Goal: Check status: Check status

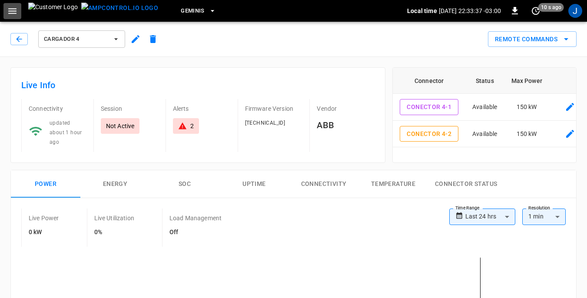
click at [10, 11] on icon "button" at bounding box center [12, 11] width 8 height 6
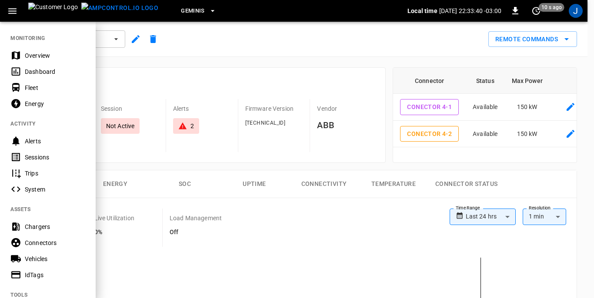
click at [40, 72] on div "Dashboard" at bounding box center [55, 71] width 60 height 9
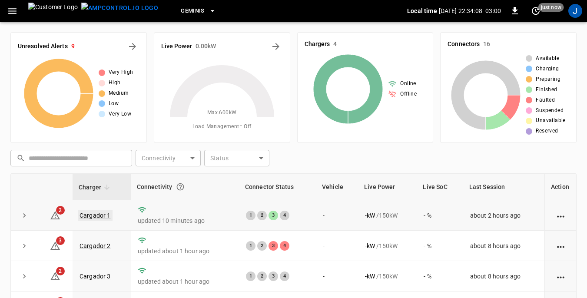
click at [91, 214] on link "Cargador 1" at bounding box center [95, 215] width 35 height 10
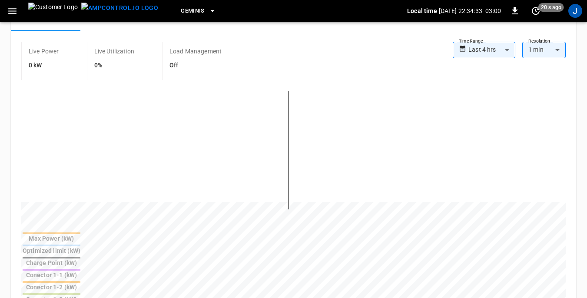
scroll to position [418, 0]
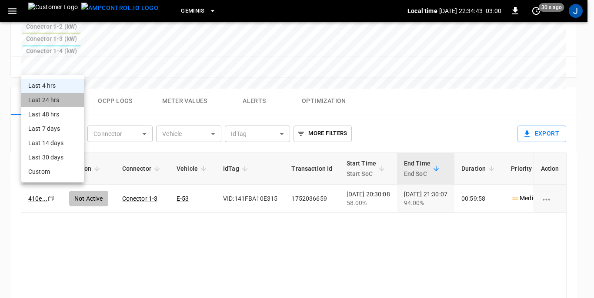
click at [49, 100] on li "Last 24 hrs" at bounding box center [52, 100] width 63 height 14
type input "**********"
